Goal: Task Accomplishment & Management: Use online tool/utility

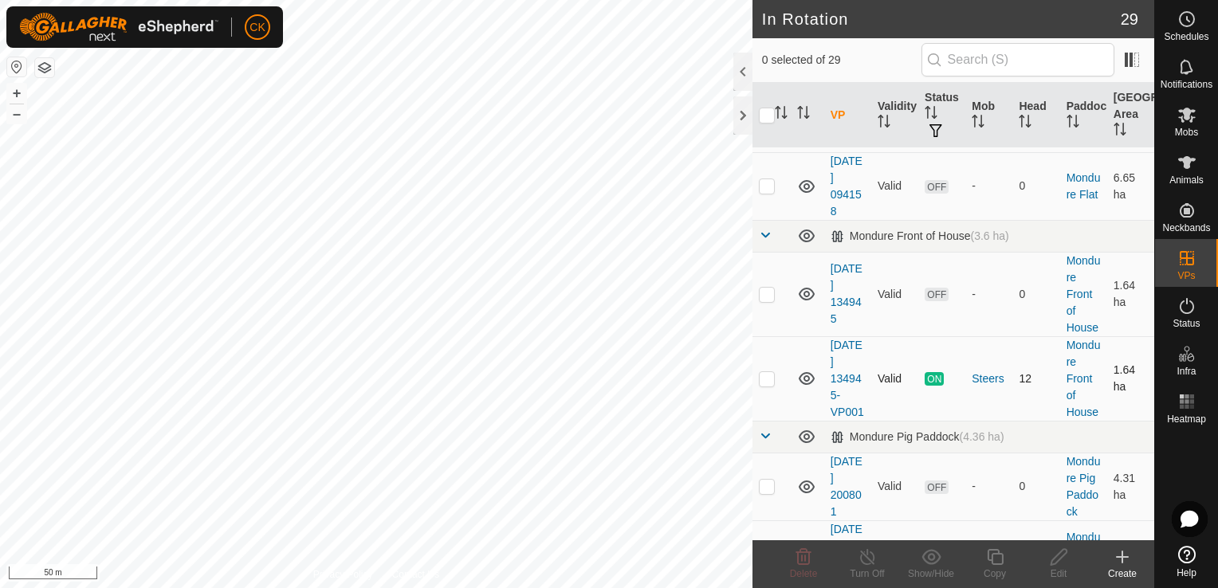
scroll to position [877, 0]
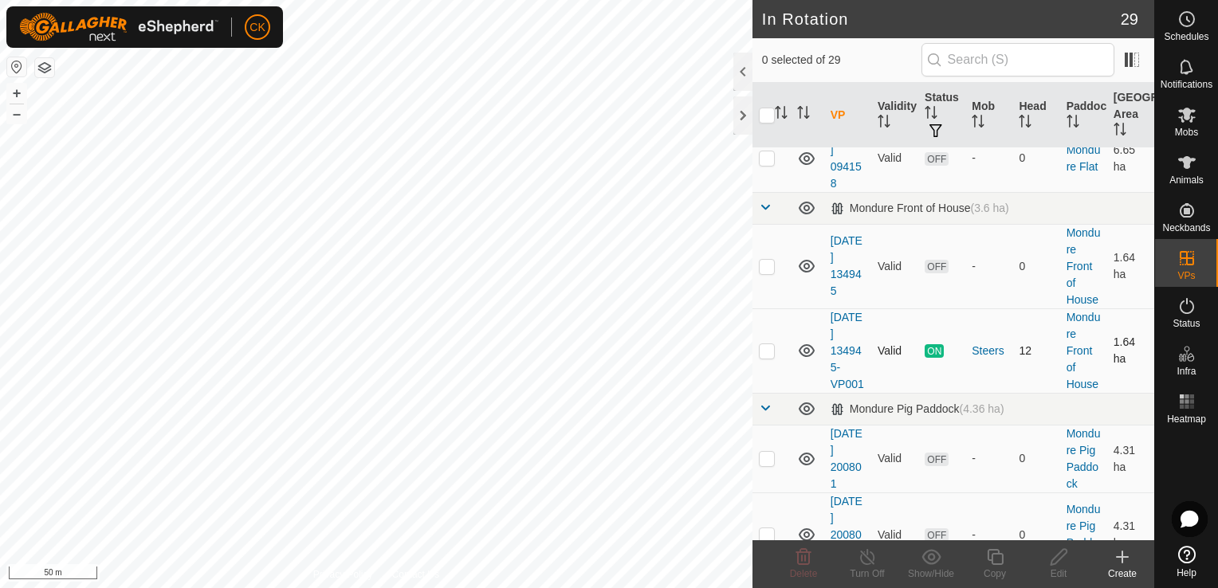
click at [766, 357] on p-checkbox at bounding box center [767, 350] width 16 height 13
checkbox input "true"
click at [991, 553] on icon at bounding box center [995, 556] width 20 height 19
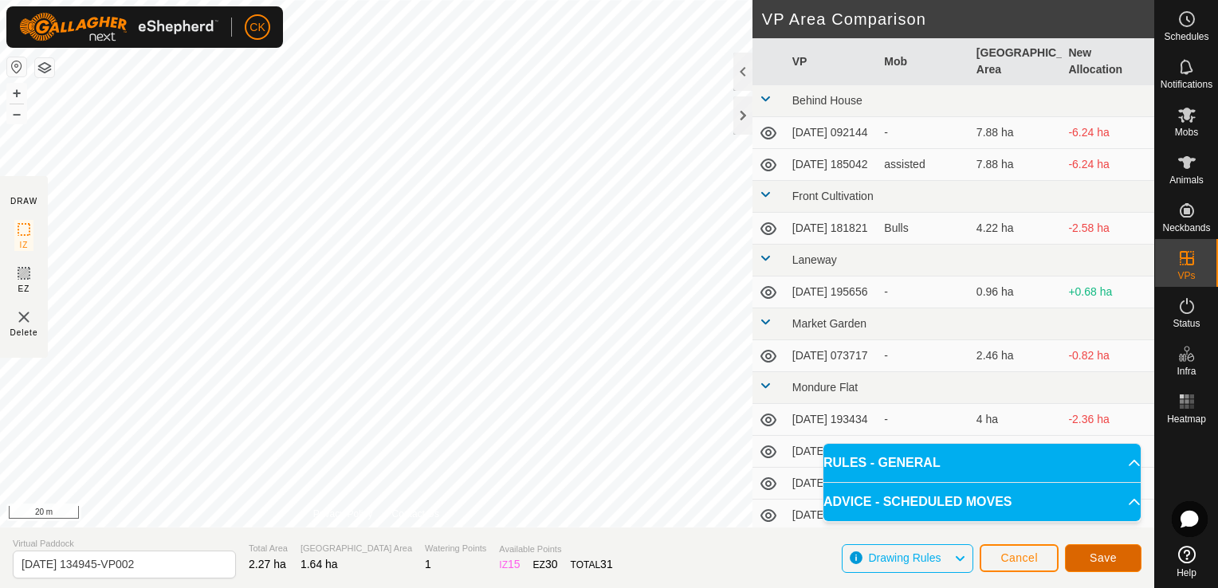
click at [1093, 559] on span "Save" at bounding box center [1102, 557] width 27 height 13
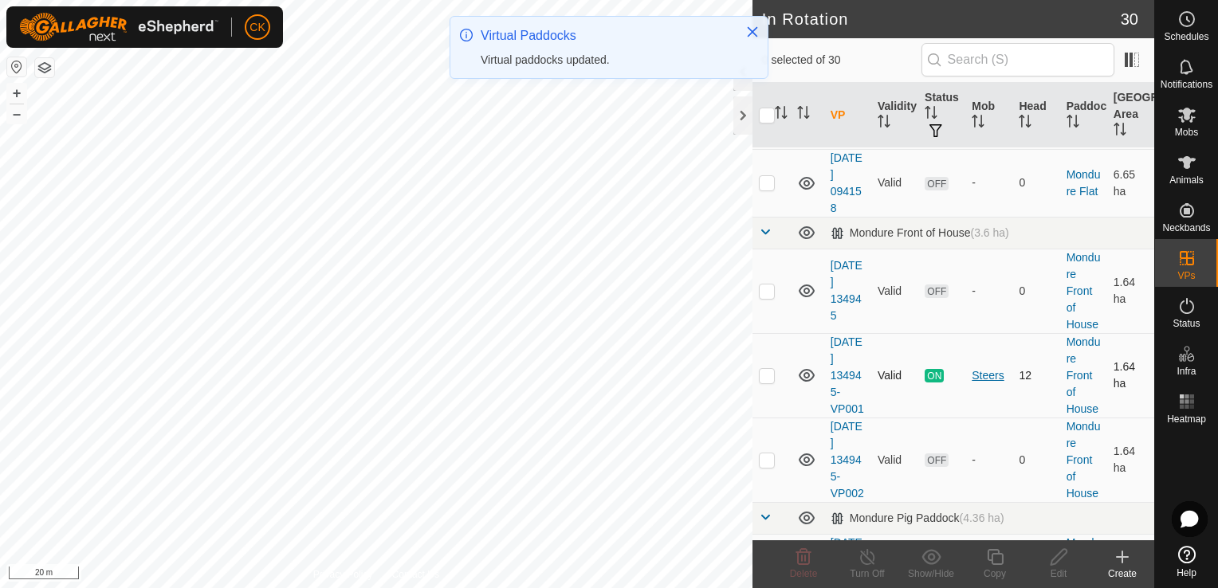
scroll to position [956, 0]
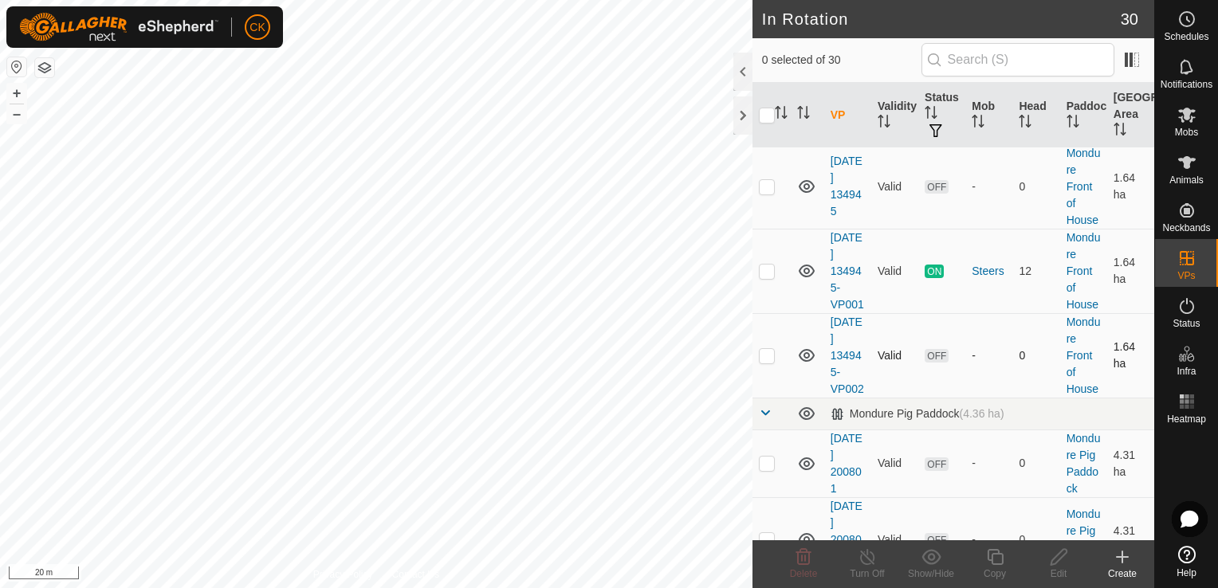
click at [764, 362] on p-checkbox at bounding box center [767, 355] width 16 height 13
checkbox input "true"
click at [995, 555] on icon at bounding box center [995, 557] width 16 height 16
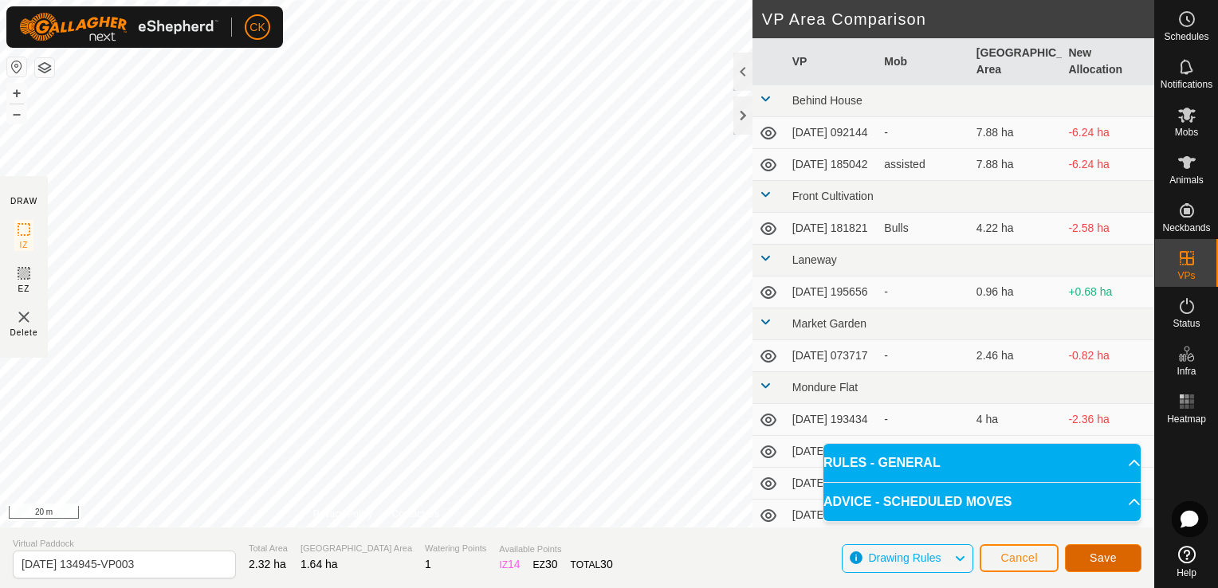
click at [1076, 556] on button "Save" at bounding box center [1103, 558] width 77 height 28
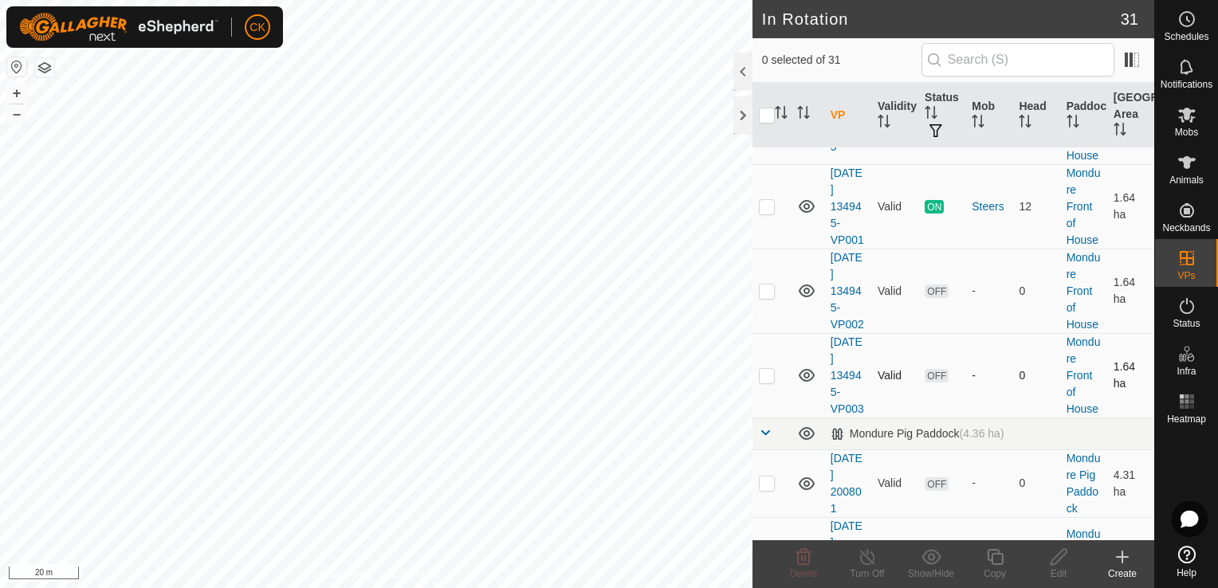
scroll to position [1036, 0]
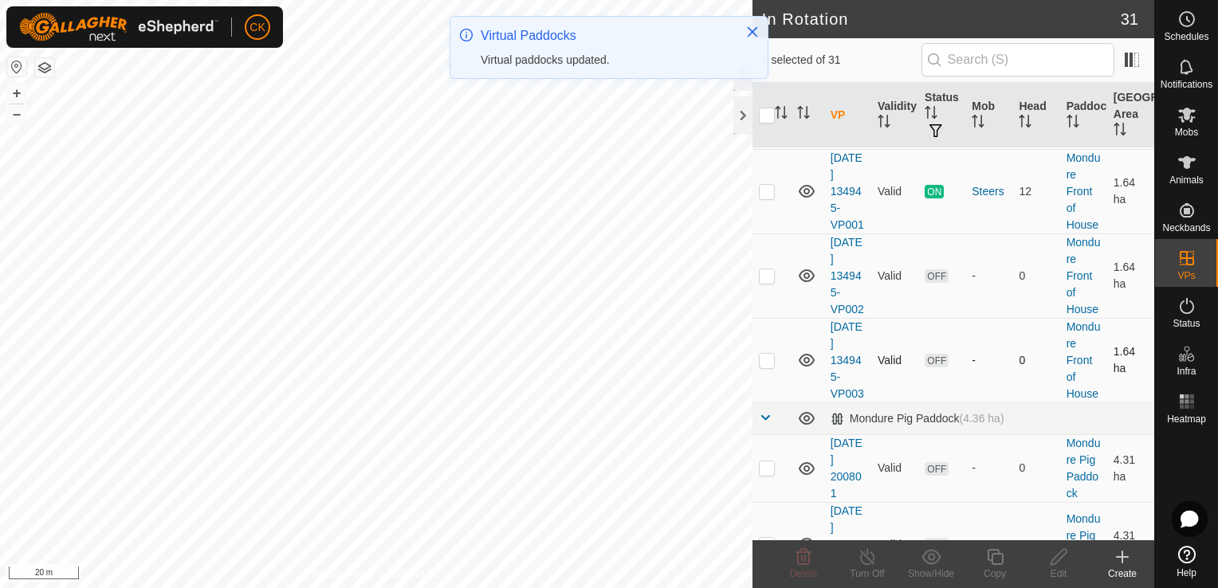
click at [765, 367] on p-checkbox at bounding box center [767, 360] width 16 height 13
checkbox input "true"
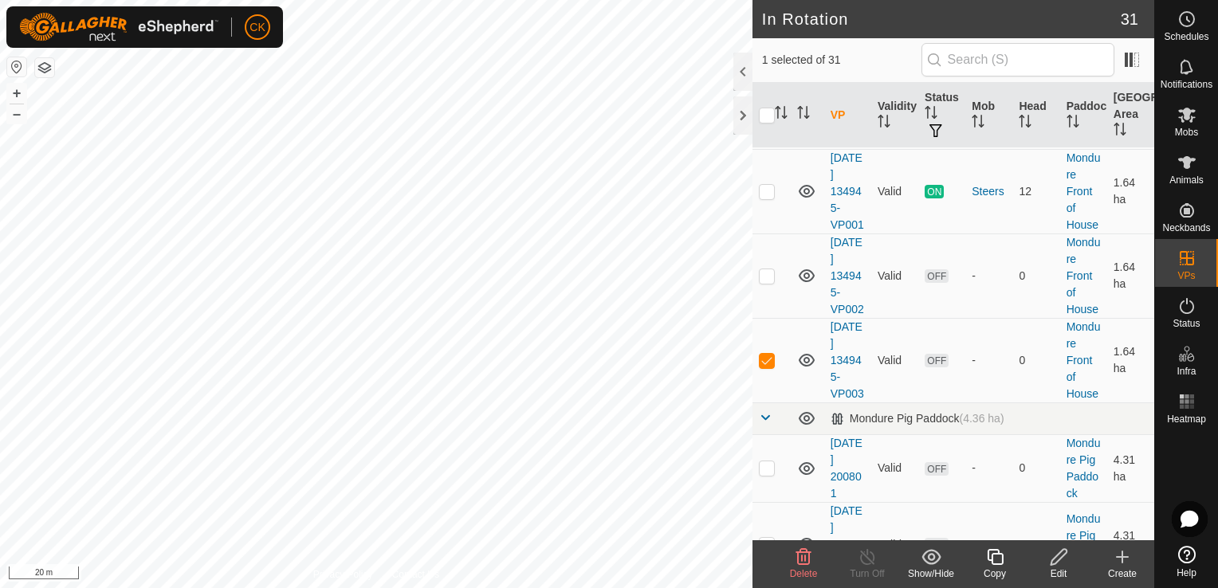
click at [991, 555] on icon at bounding box center [995, 557] width 16 height 16
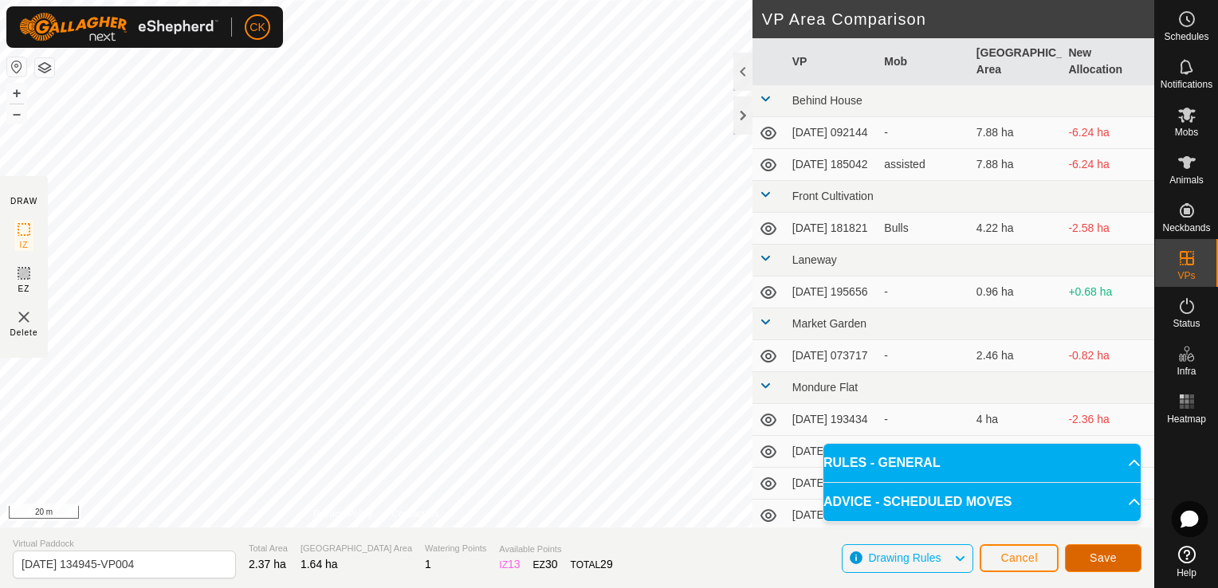
click at [1125, 559] on button "Save" at bounding box center [1103, 558] width 77 height 28
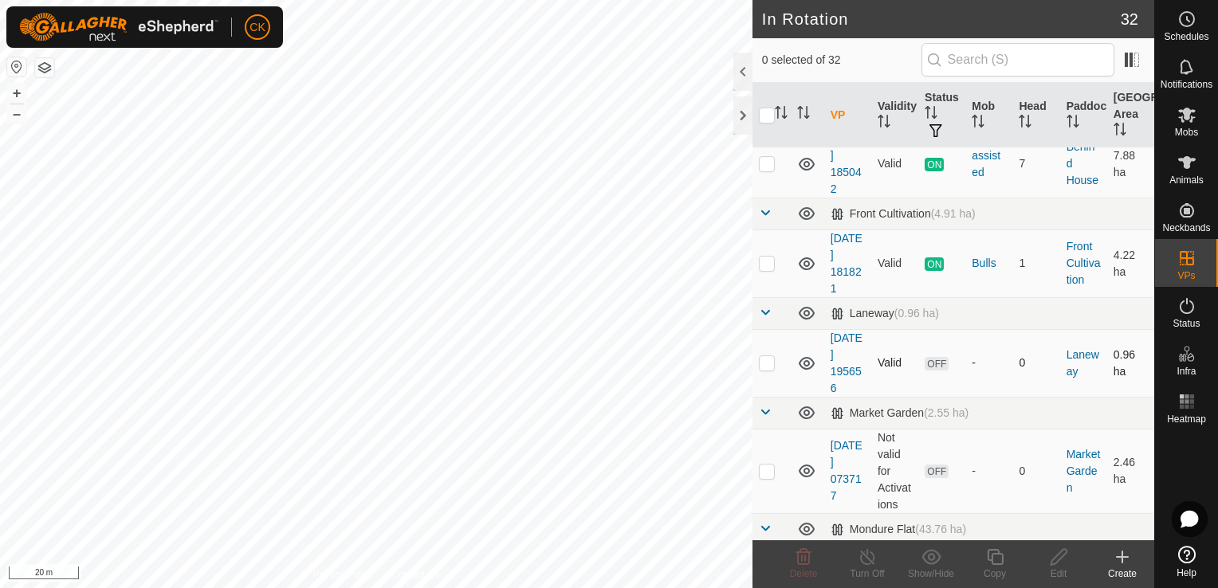
drag, startPoint x: 912, startPoint y: 402, endPoint x: 929, endPoint y: 406, distance: 17.8
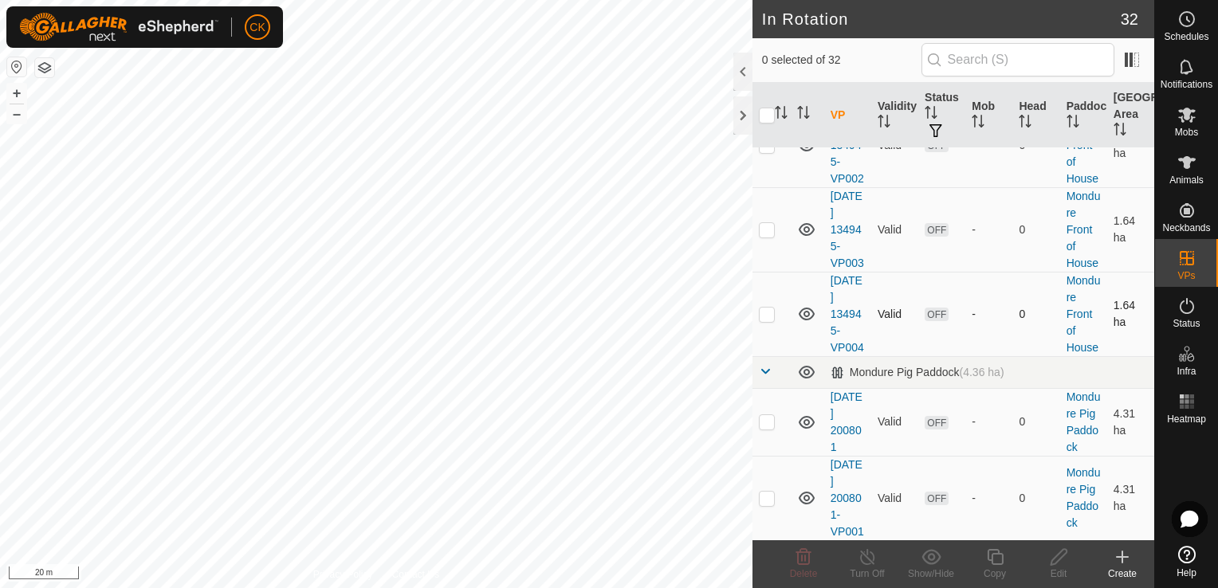
scroll to position [1195, 0]
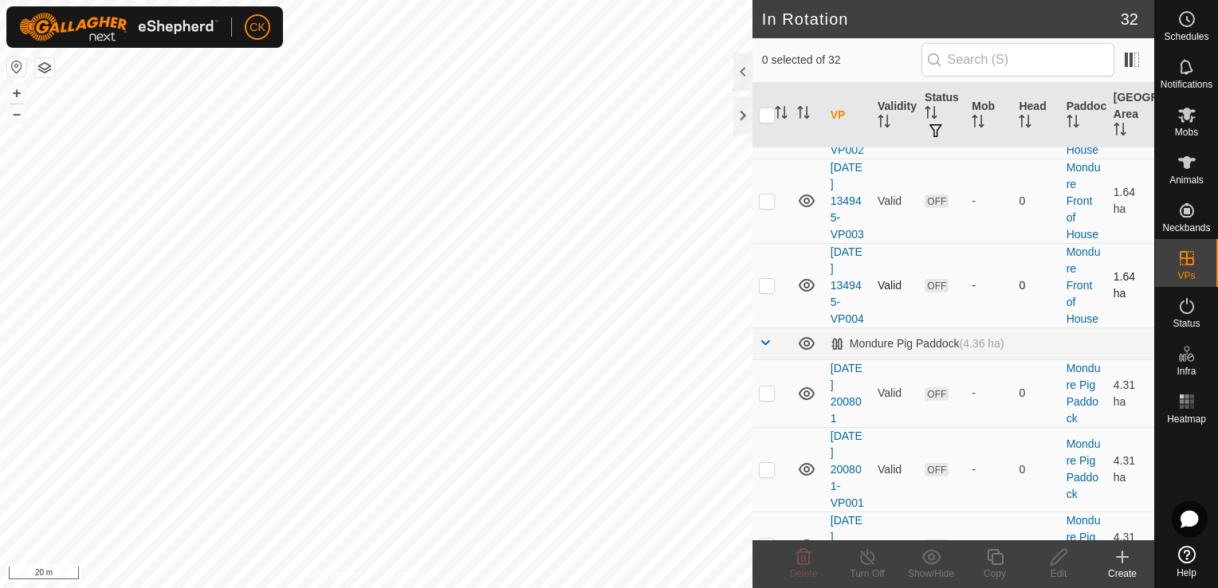
click at [765, 292] on p-checkbox at bounding box center [767, 285] width 16 height 13
checkbox input "true"
click at [991, 555] on icon at bounding box center [995, 557] width 16 height 16
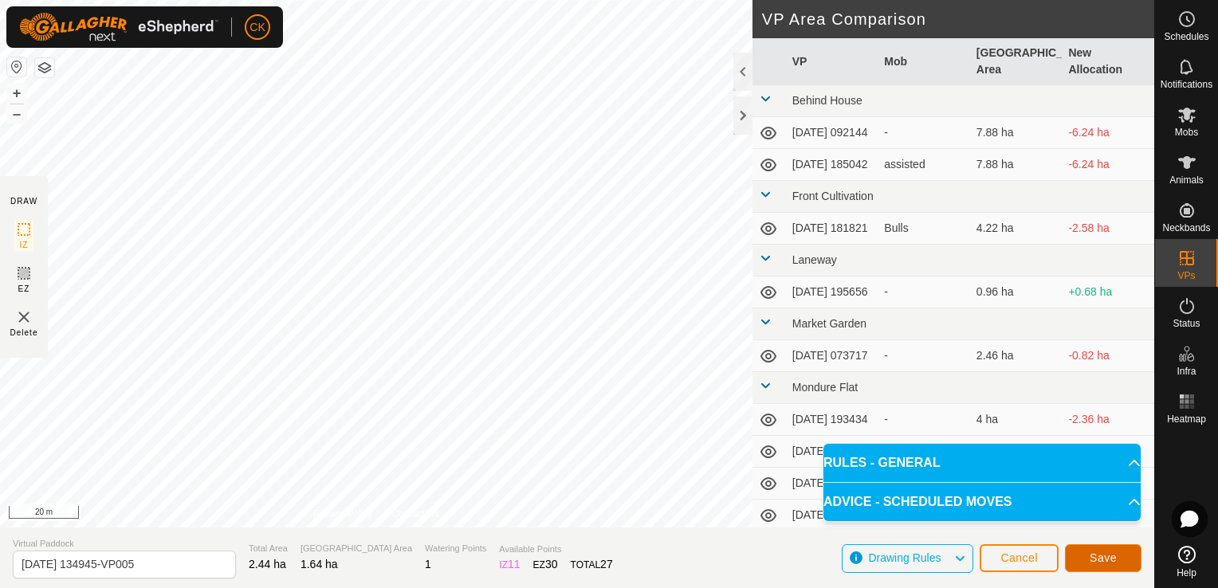
click at [1095, 558] on span "Save" at bounding box center [1102, 557] width 27 height 13
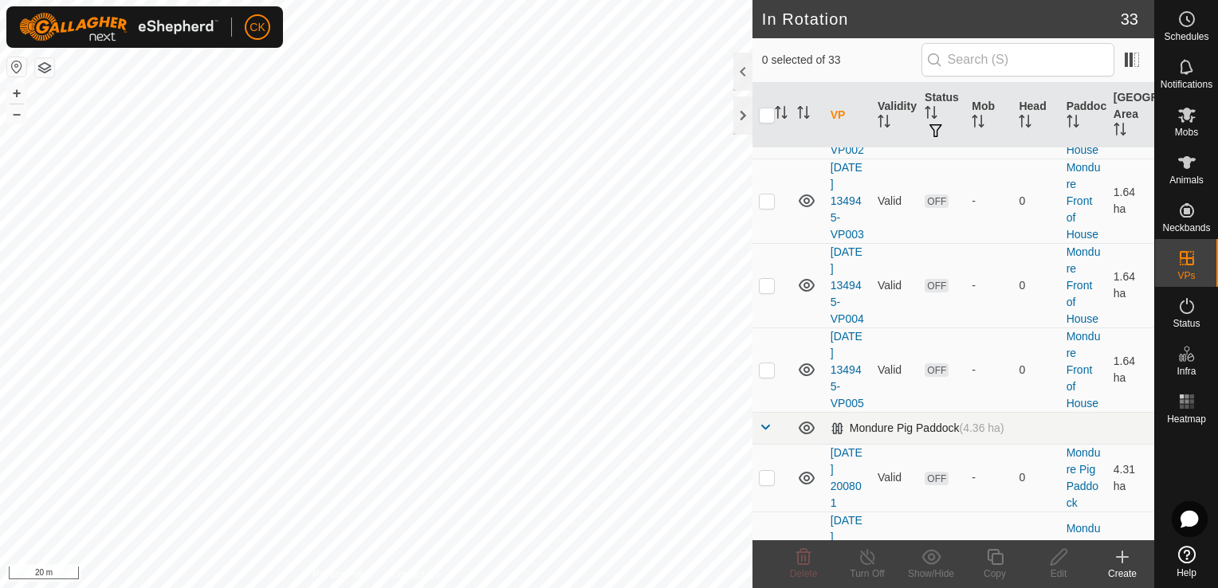
scroll to position [1275, 0]
